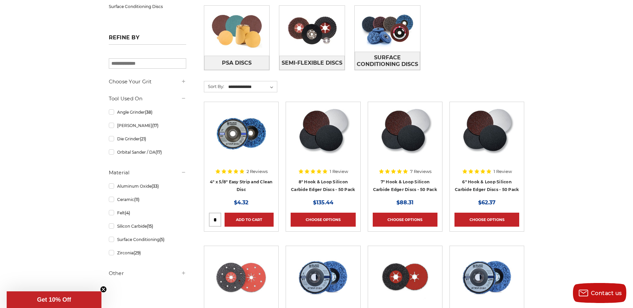
scroll to position [200, 0]
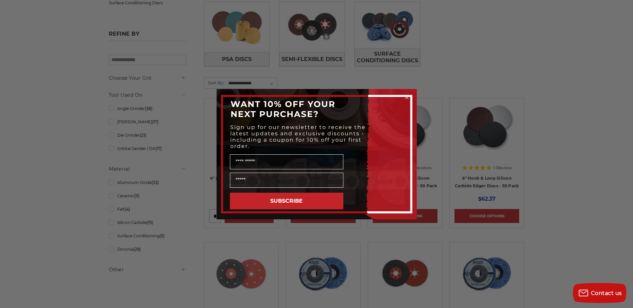
click at [408, 98] on icon "Close dialog" at bounding box center [406, 97] width 3 height 3
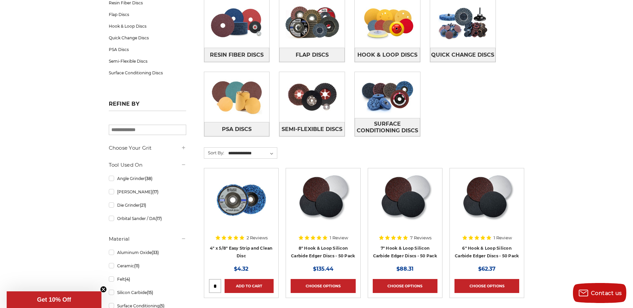
scroll to position [33, 0]
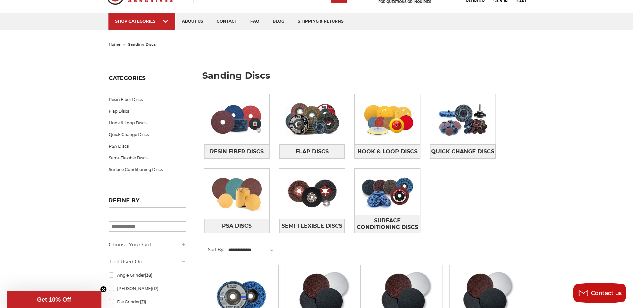
click at [119, 147] on link "PSA Discs" at bounding box center [147, 146] width 77 height 12
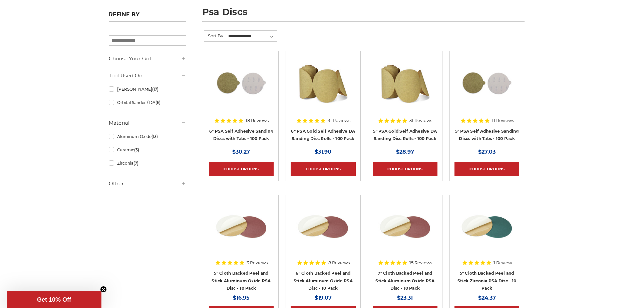
scroll to position [100, 0]
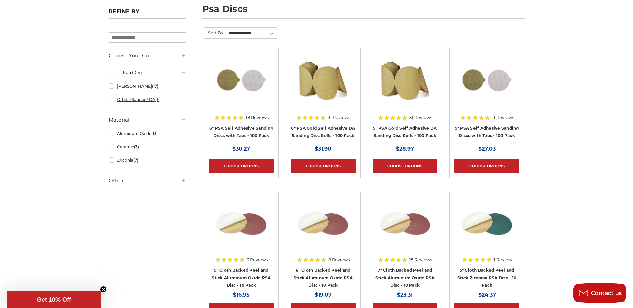
click at [113, 100] on link "Orbital Sander / DA (6)" at bounding box center [147, 100] width 77 height 12
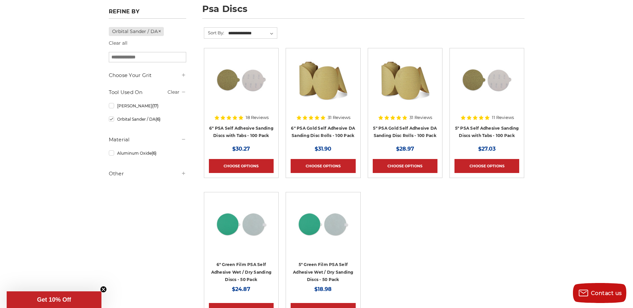
scroll to position [67, 0]
